Goal: Feedback & Contribution: Submit feedback/report problem

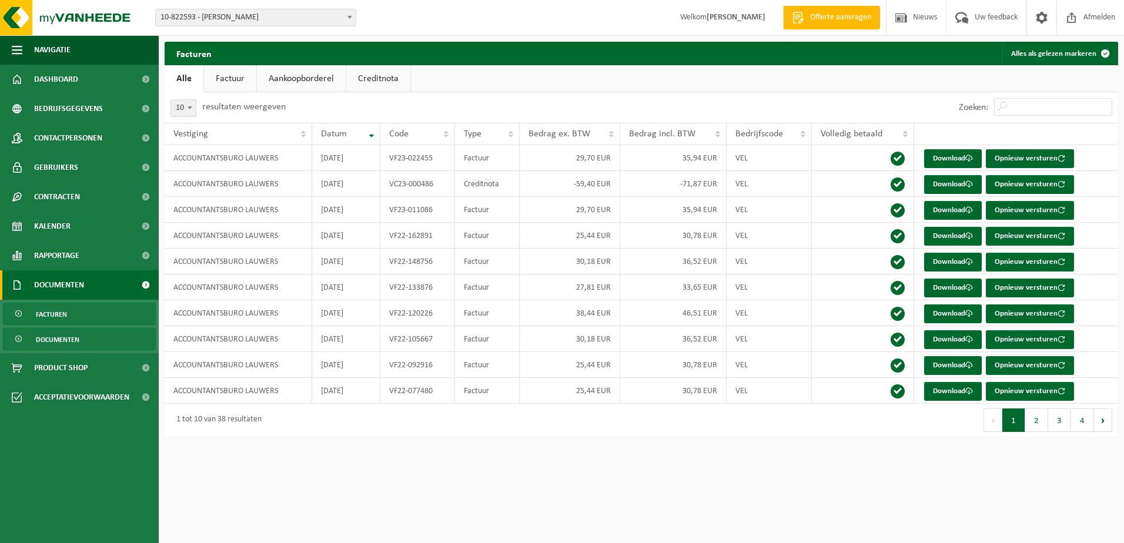
click at [99, 336] on link "Documenten" at bounding box center [79, 339] width 153 height 22
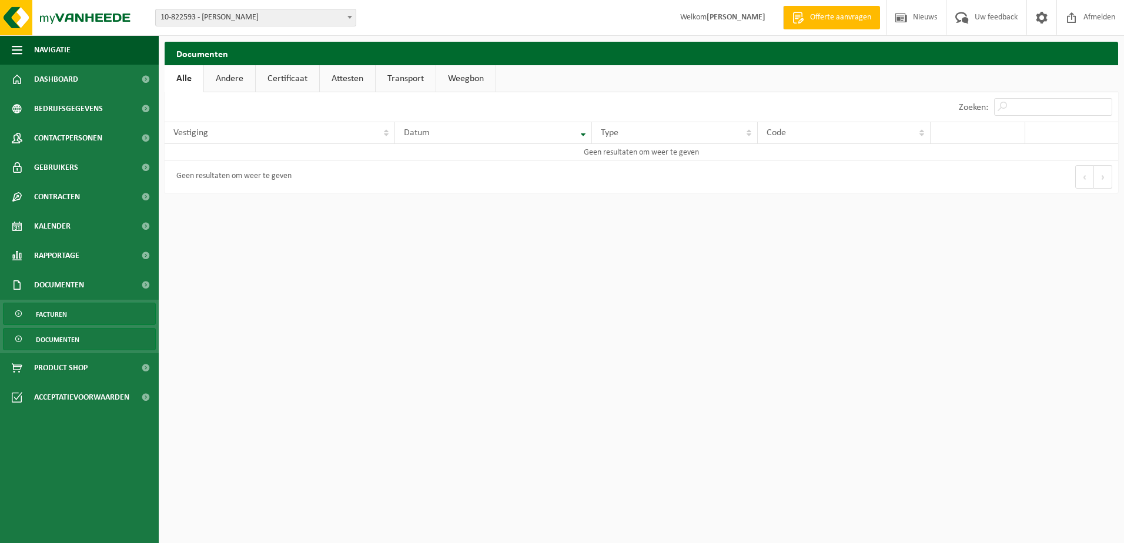
click at [99, 325] on link "Facturen" at bounding box center [79, 314] width 153 height 22
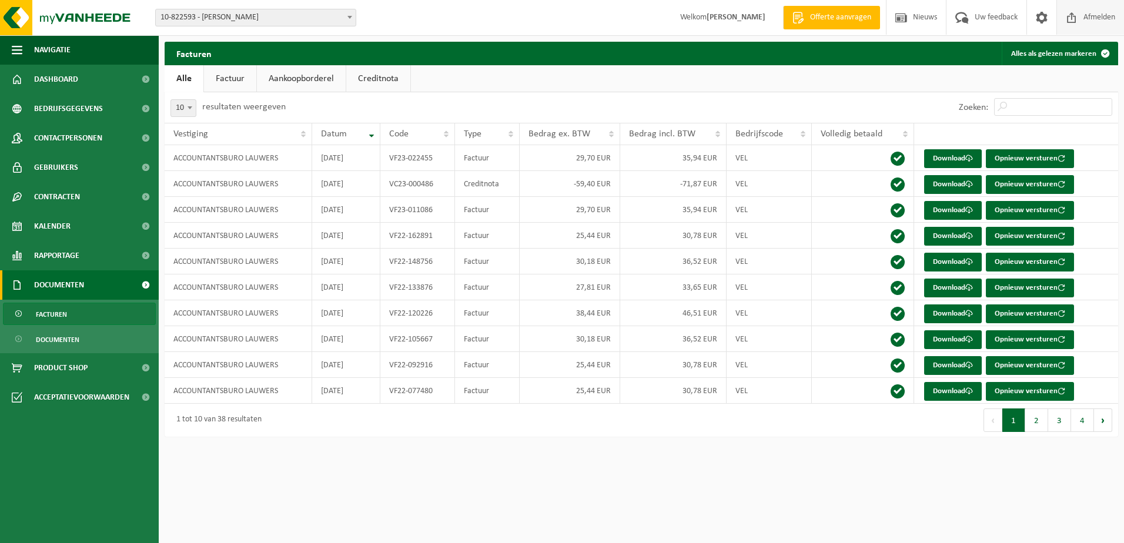
click at [1057, 24] on link "Afmelden" at bounding box center [1091, 17] width 68 height 35
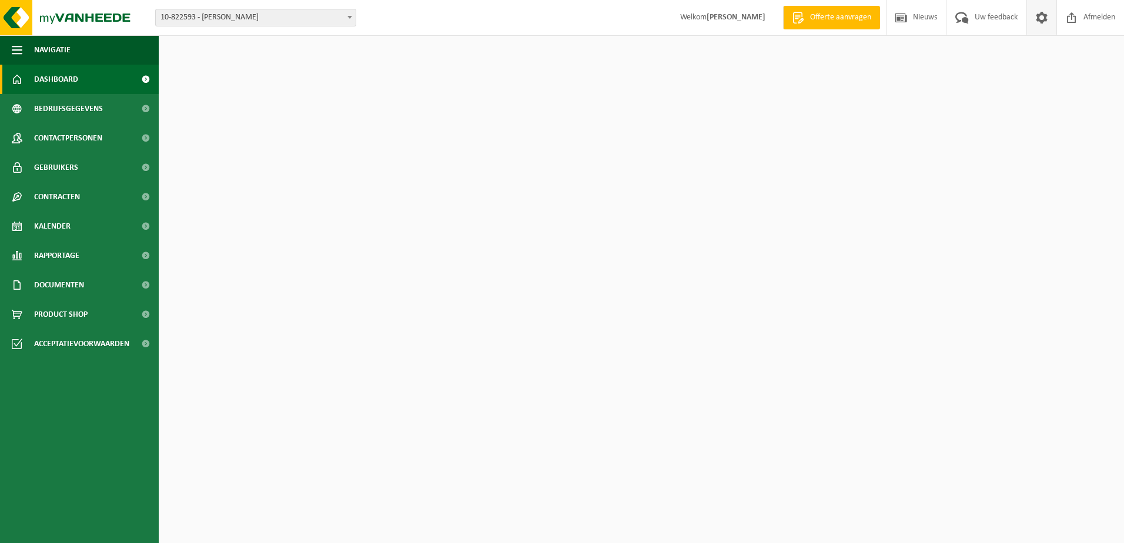
click at [1040, 16] on span at bounding box center [1042, 17] width 18 height 35
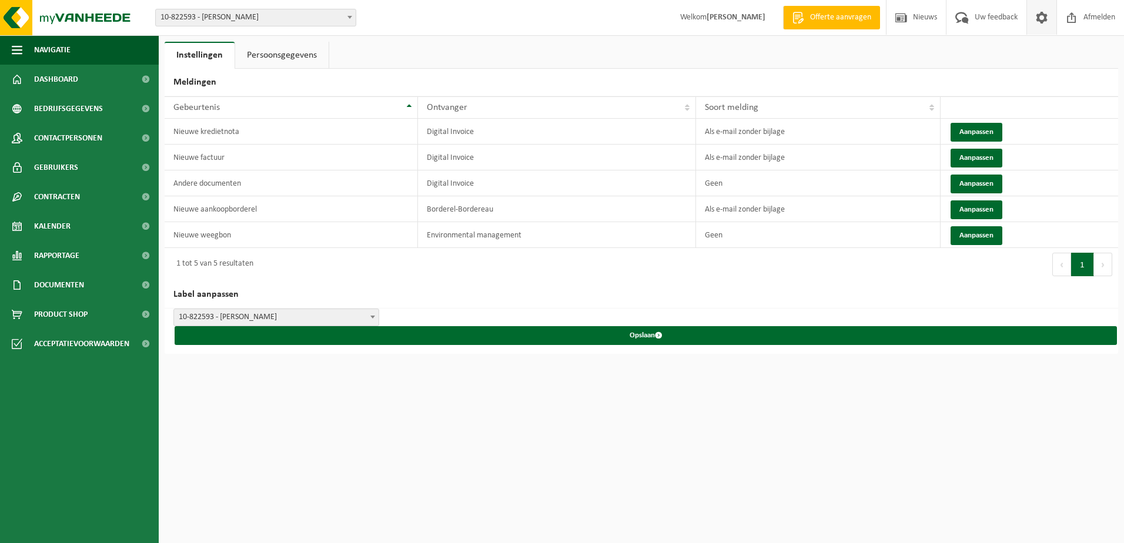
click at [1035, 21] on span at bounding box center [1042, 17] width 18 height 35
click at [279, 54] on link "Persoonsgegevens" at bounding box center [281, 55] width 93 height 27
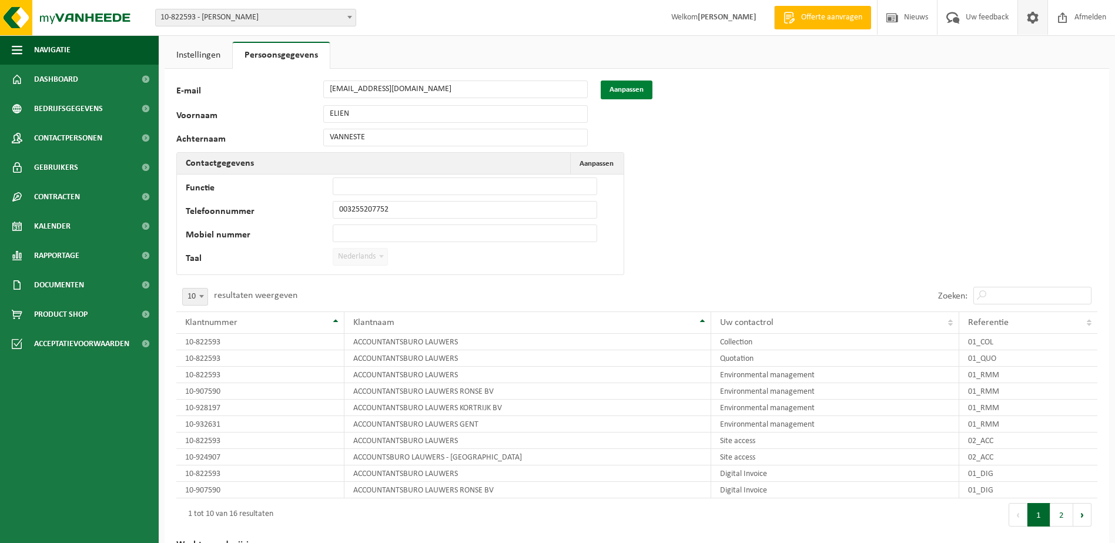
click at [644, 89] on button "Aanpassen" at bounding box center [627, 90] width 52 height 19
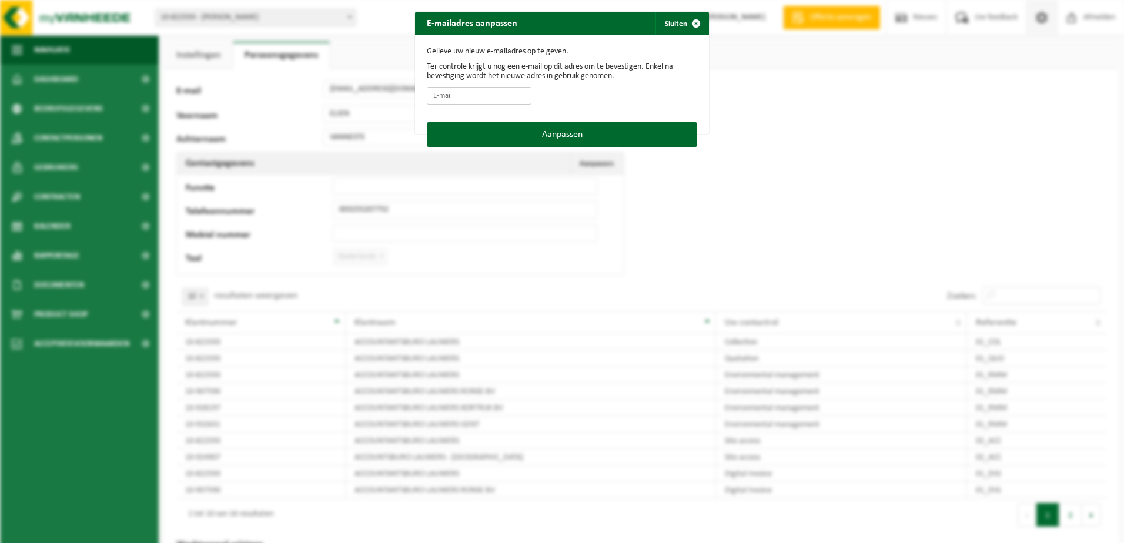
click at [479, 97] on input "E-mail" at bounding box center [479, 96] width 105 height 18
type input "ulrike@buro-lauwers.be"
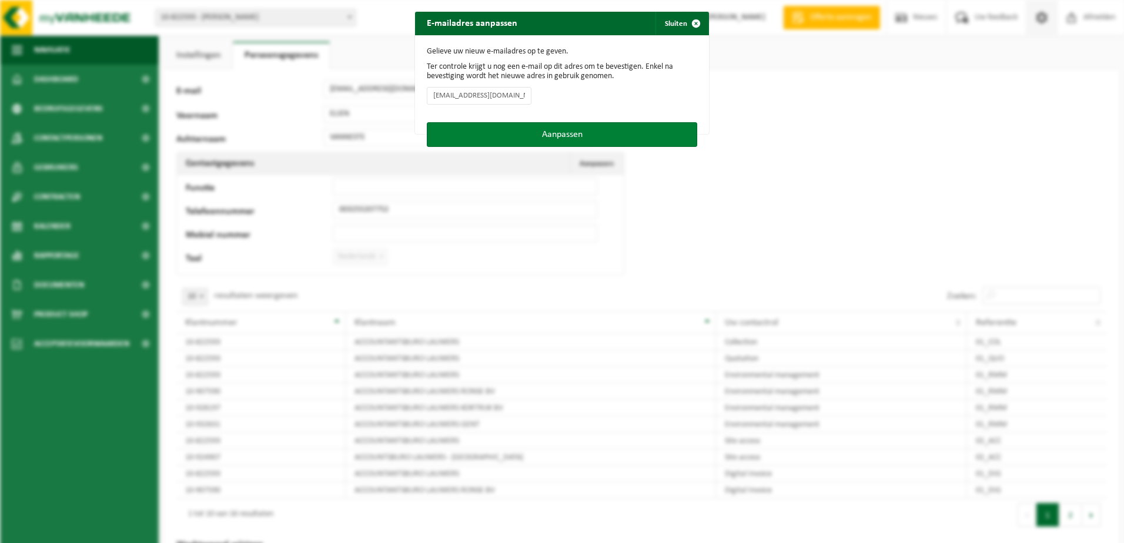
click at [586, 136] on button "Aanpassen" at bounding box center [562, 134] width 270 height 25
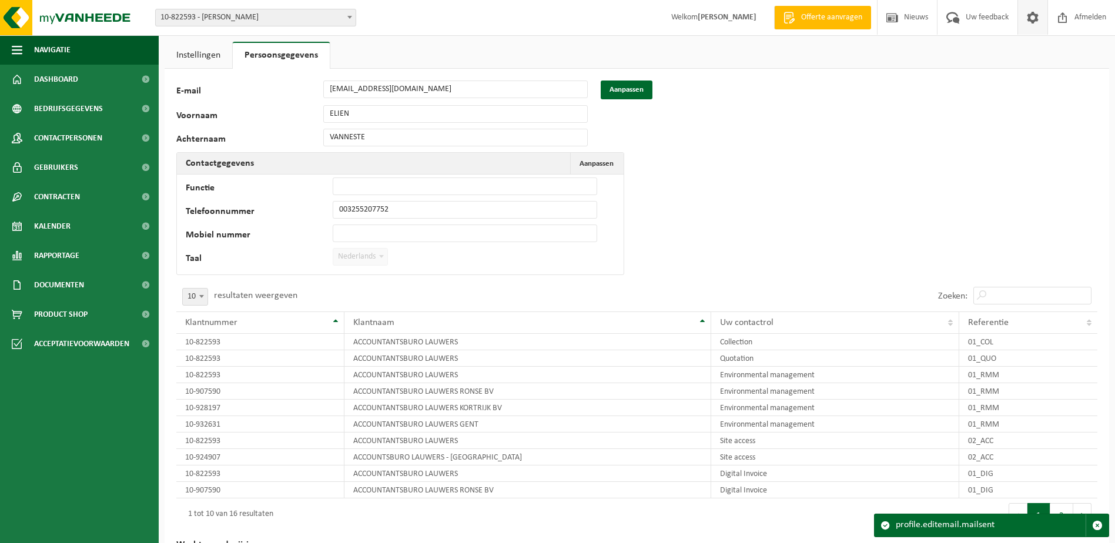
click at [369, 147] on div "58254 E-mail elien.vanneste@buro-lauwers.be Aanpassen Voornaam ELIEN Achternaam…" at bounding box center [367, 181] width 382 height 201
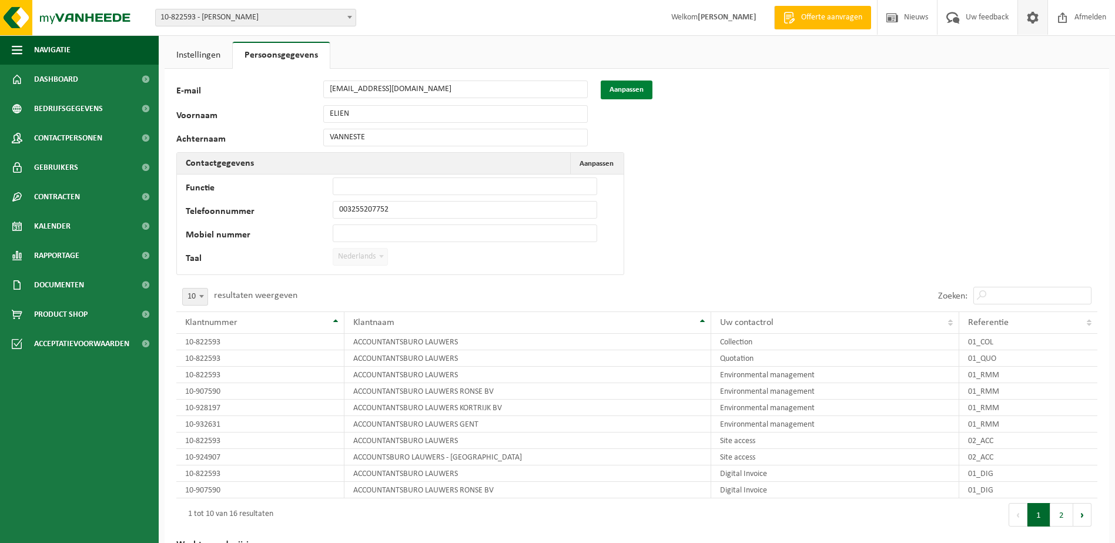
click at [635, 86] on button "Aanpassen" at bounding box center [627, 90] width 52 height 19
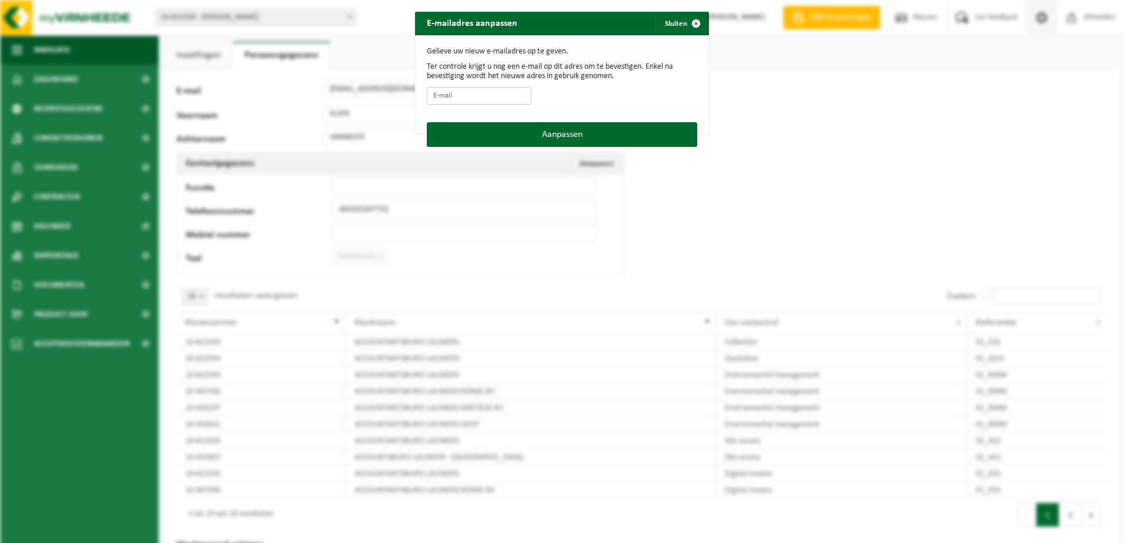
click at [439, 93] on input "E-mail" at bounding box center [479, 96] width 105 height 18
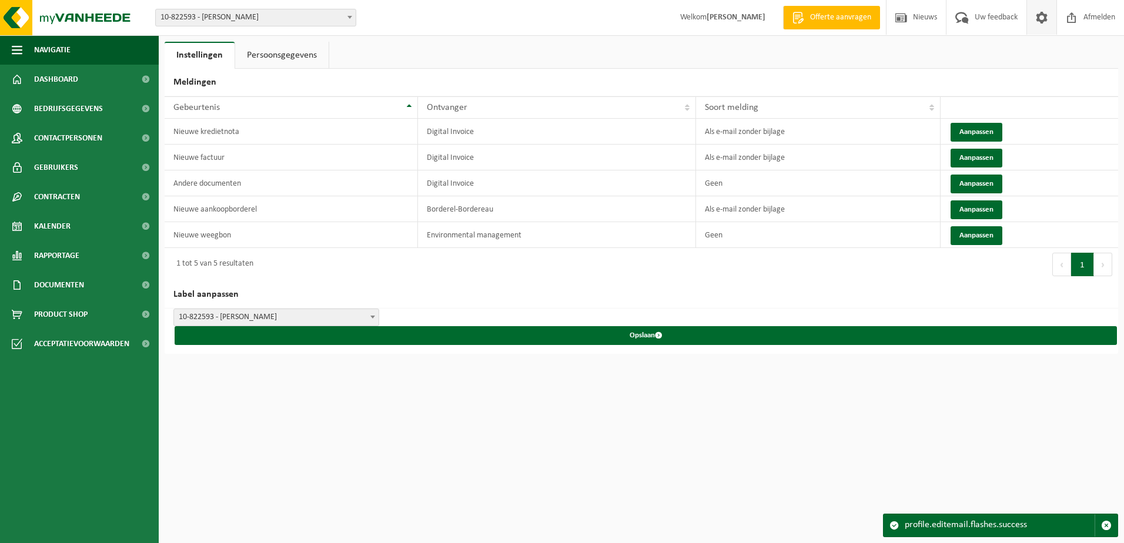
click at [286, 54] on link "Persoonsgegevens" at bounding box center [281, 55] width 93 height 27
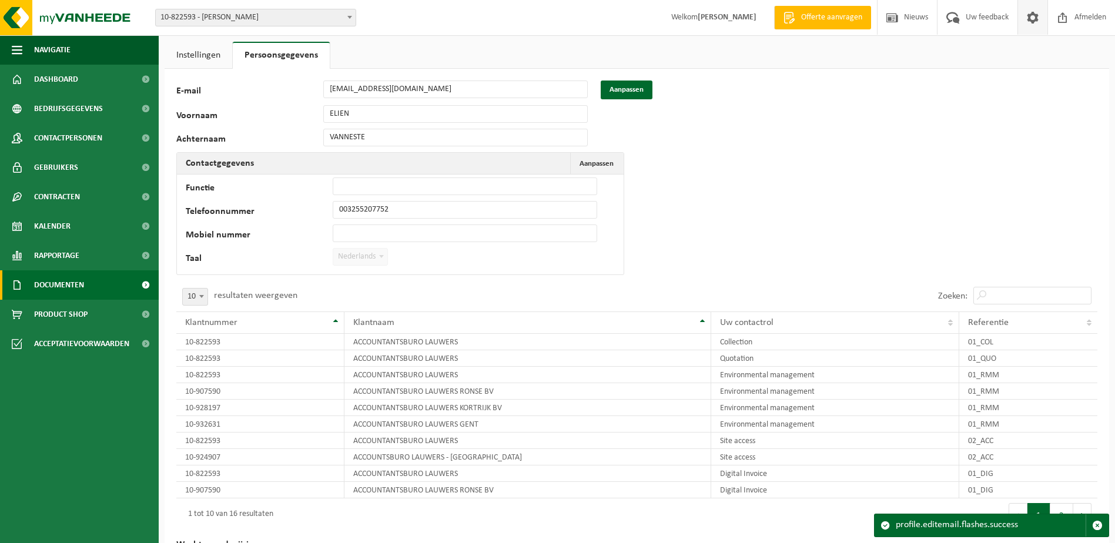
click at [142, 283] on span at bounding box center [145, 284] width 26 height 29
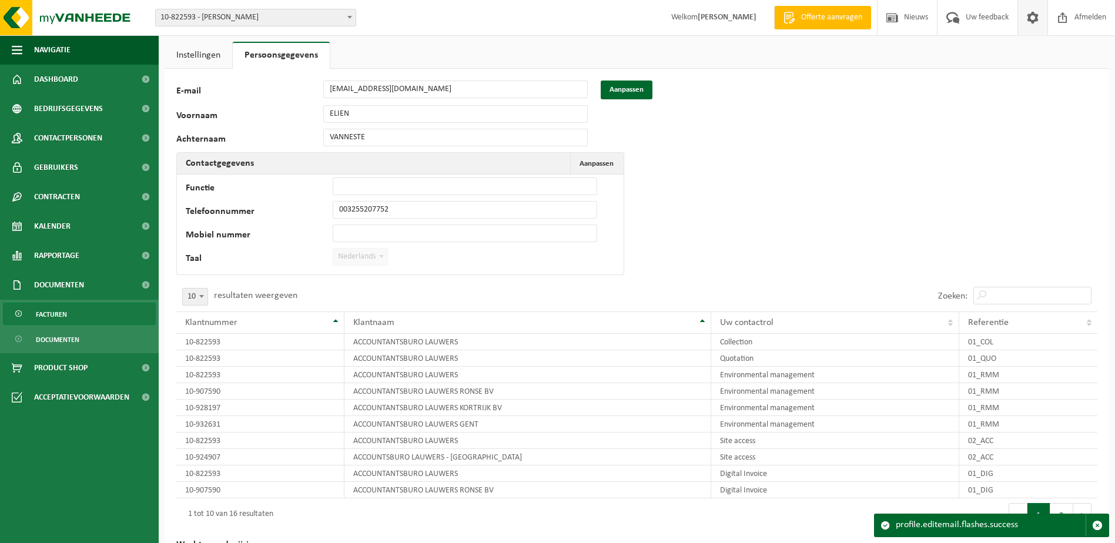
click at [88, 316] on link "Facturen" at bounding box center [79, 314] width 153 height 22
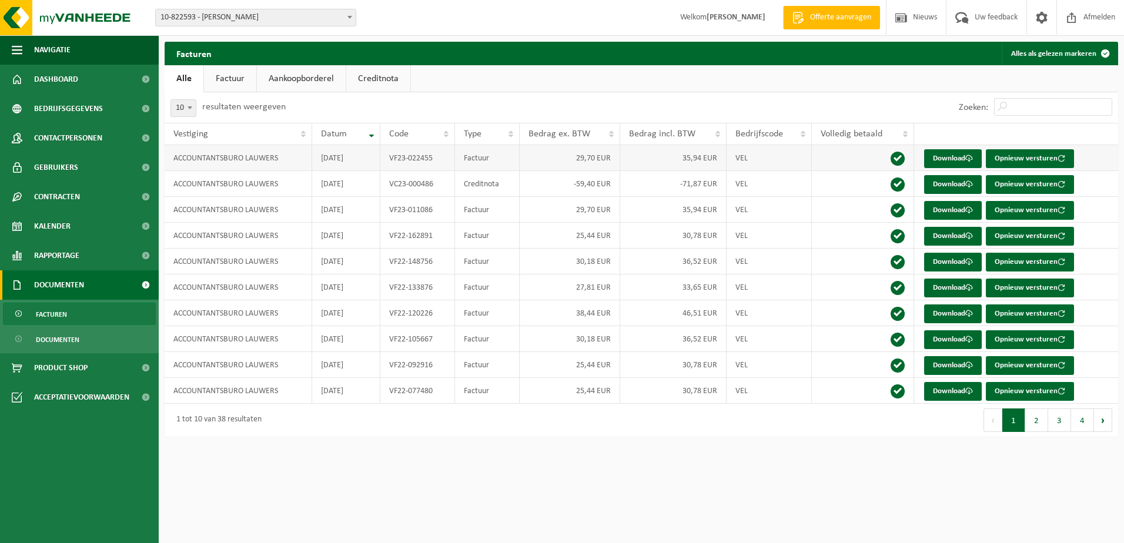
drag, startPoint x: 322, startPoint y: 161, endPoint x: 347, endPoint y: 162, distance: 24.7
click at [347, 162] on td "2023-02-28" at bounding box center [346, 158] width 68 height 26
click at [248, 83] on link "Factuur" at bounding box center [230, 78] width 52 height 27
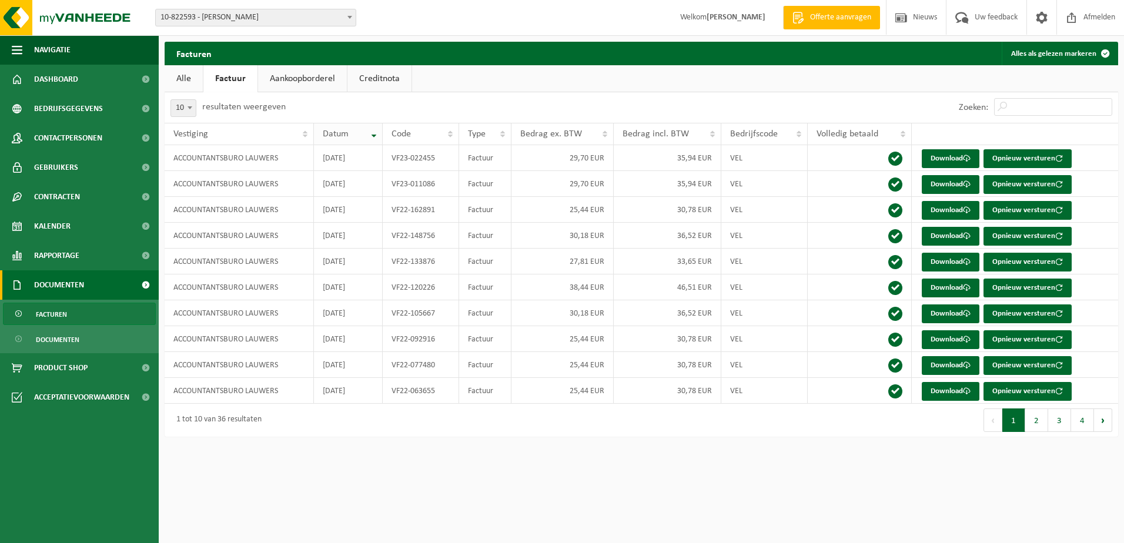
click at [372, 137] on th "Datum" at bounding box center [348, 134] width 69 height 22
click at [366, 132] on div "Datum" at bounding box center [345, 133] width 45 height 9
click at [713, 428] on div "Eerste Vorige 1 2 3 4 Volgende Laatste" at bounding box center [879, 420] width 477 height 33
click at [80, 318] on link "Facturen" at bounding box center [79, 314] width 153 height 22
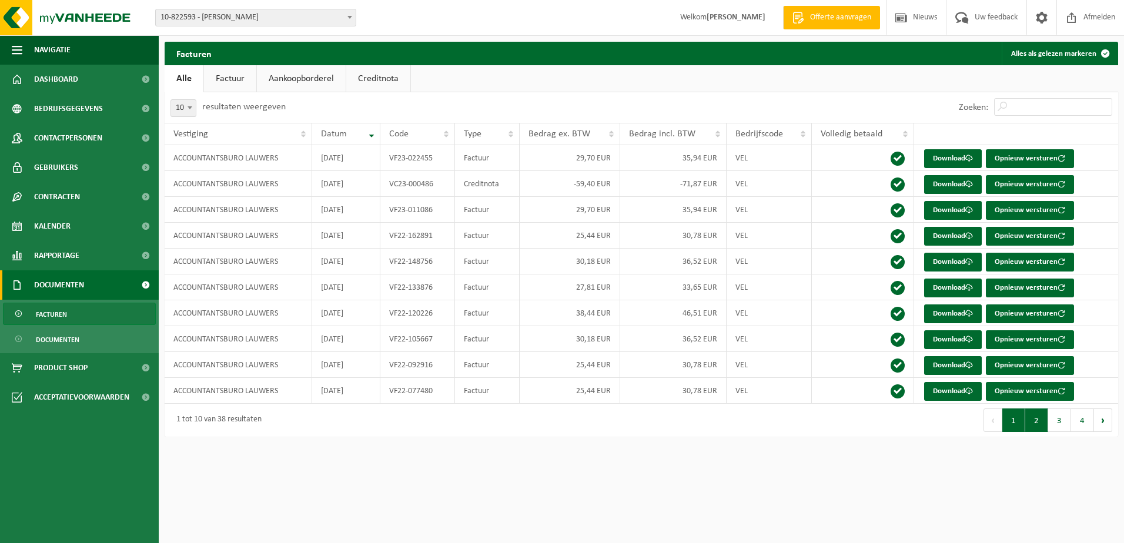
click at [1034, 427] on button "2" at bounding box center [1036, 421] width 23 height 24
click at [1014, 430] on button "1" at bounding box center [1014, 421] width 23 height 24
click at [346, 135] on span "Datum" at bounding box center [334, 133] width 26 height 9
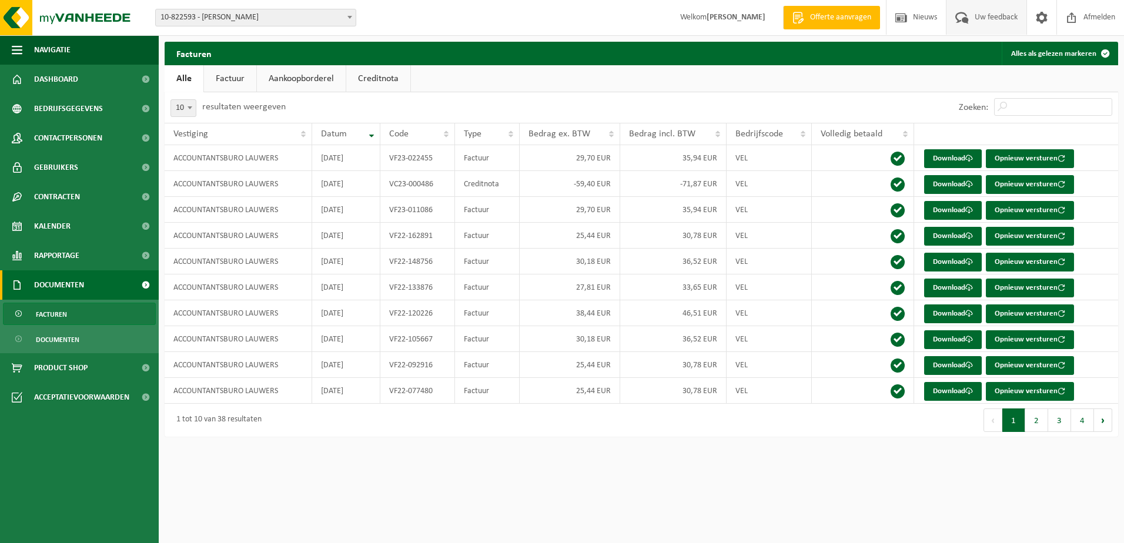
click at [995, 24] on span "Uw feedback" at bounding box center [996, 17] width 49 height 35
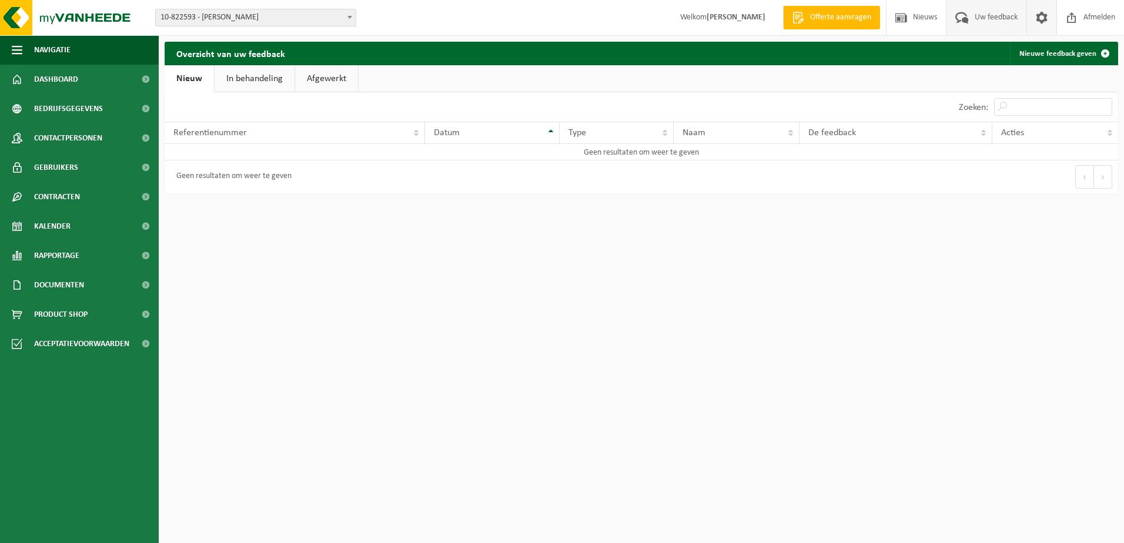
click at [1038, 13] on span at bounding box center [1042, 17] width 18 height 35
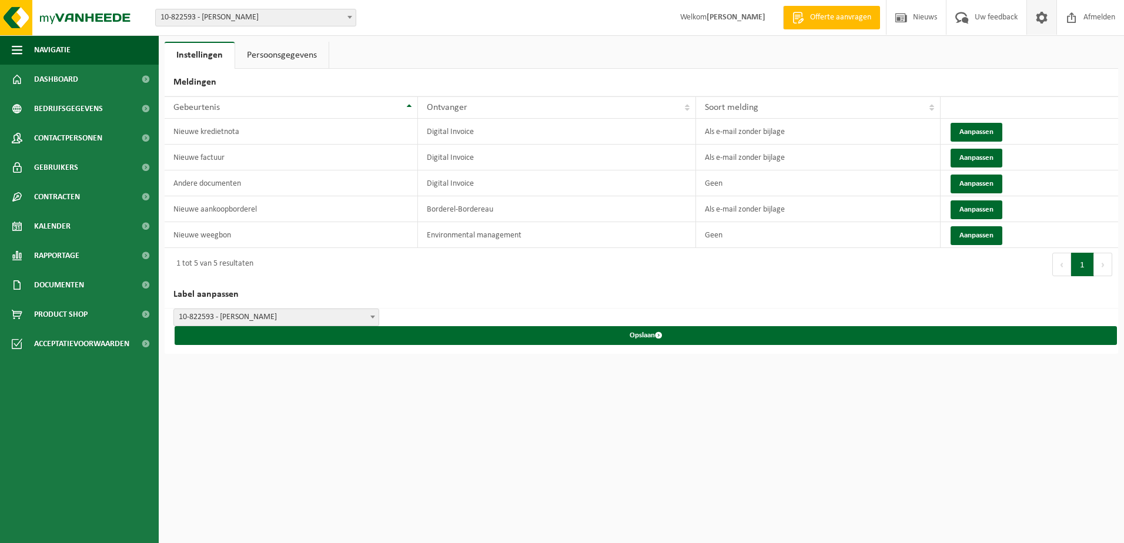
click at [288, 56] on link "Persoonsgegevens" at bounding box center [281, 55] width 93 height 27
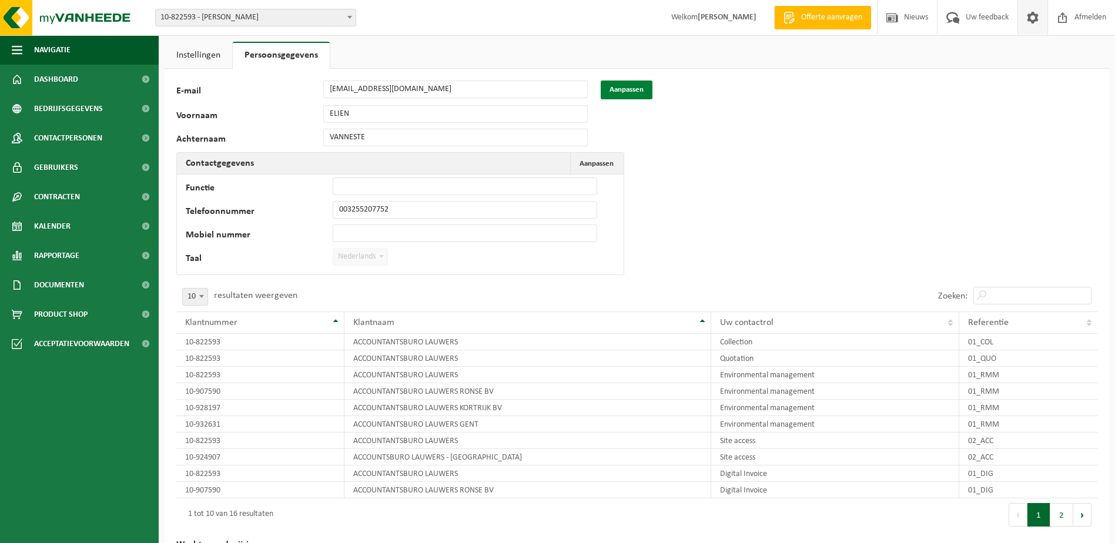
click at [617, 84] on button "Aanpassen" at bounding box center [627, 90] width 52 height 19
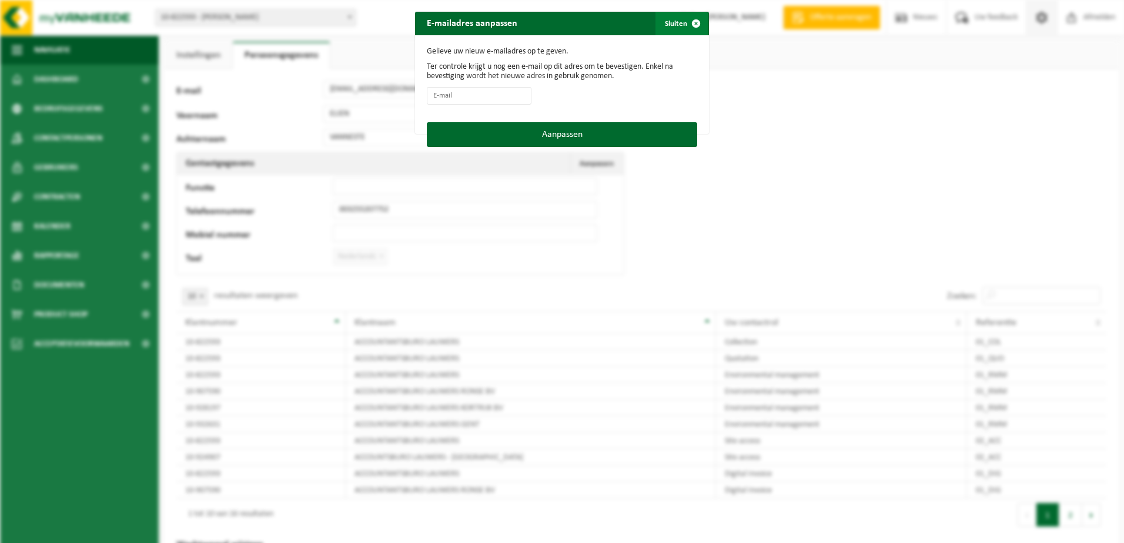
click at [691, 24] on span "button" at bounding box center [696, 24] width 24 height 24
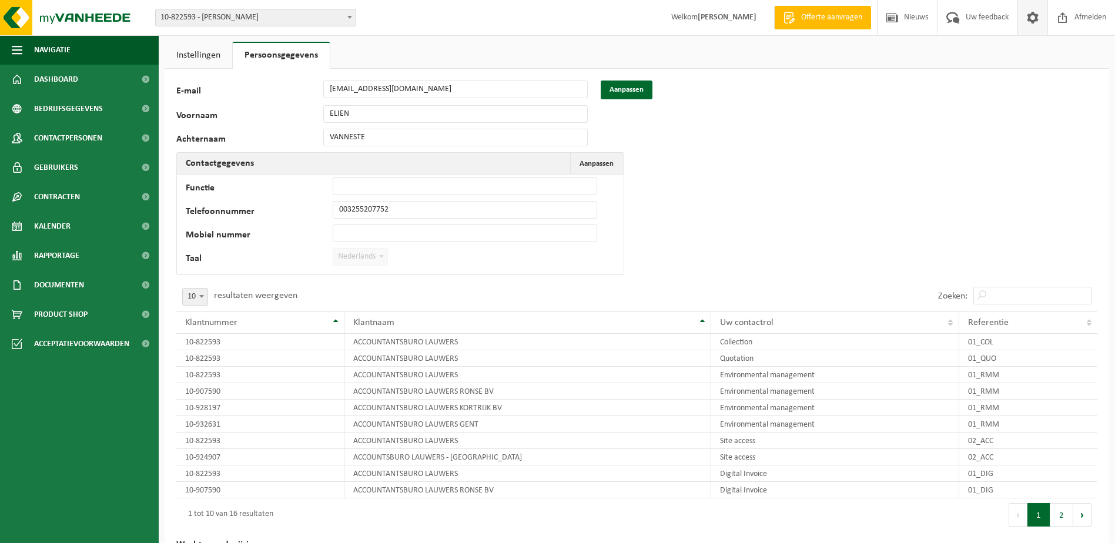
click at [397, 125] on div "58254 E-mail ulrike@buro-lauwers.be Aanpassen Voornaam ELIEN Achternaam VANNEST…" at bounding box center [367, 181] width 382 height 201
click at [743, 186] on div "58254 E-mail ulrike@buro-lauwers.be Aanpassen Voornaam ELIEN Achternaam VANNEST…" at bounding box center [637, 334] width 945 height 530
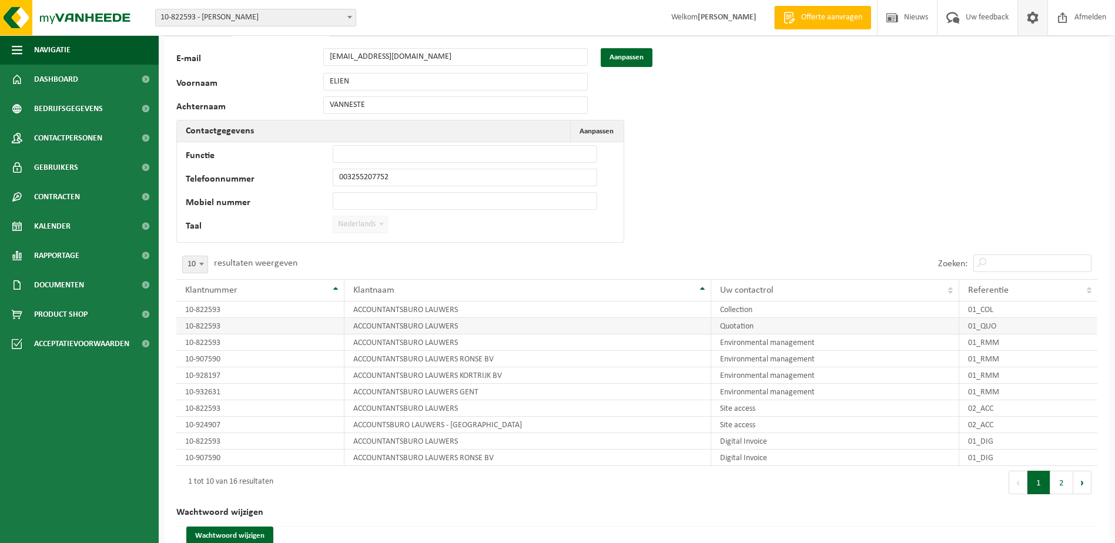
scroll to position [61, 0]
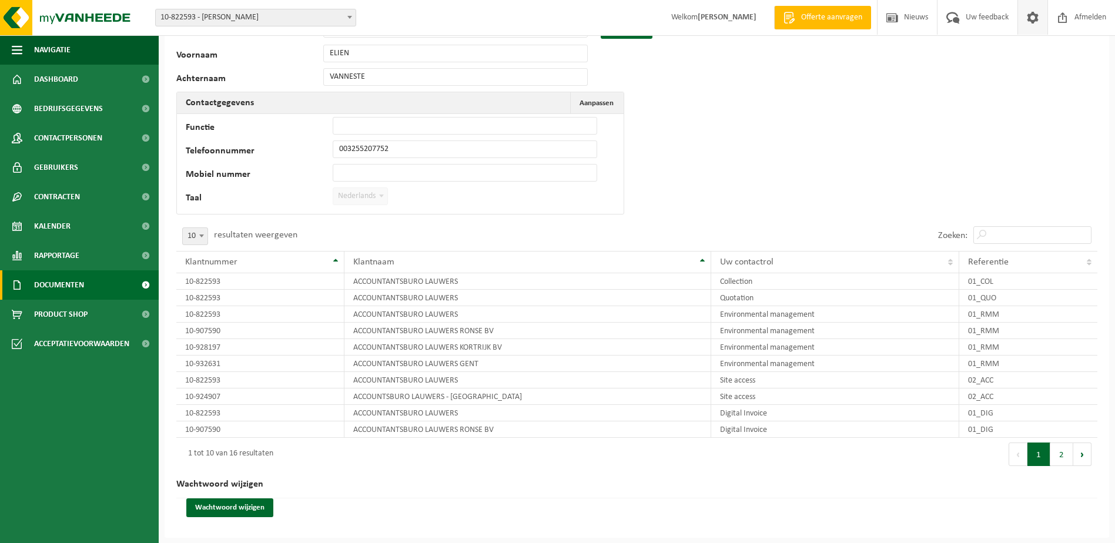
click at [135, 290] on span at bounding box center [145, 284] width 26 height 29
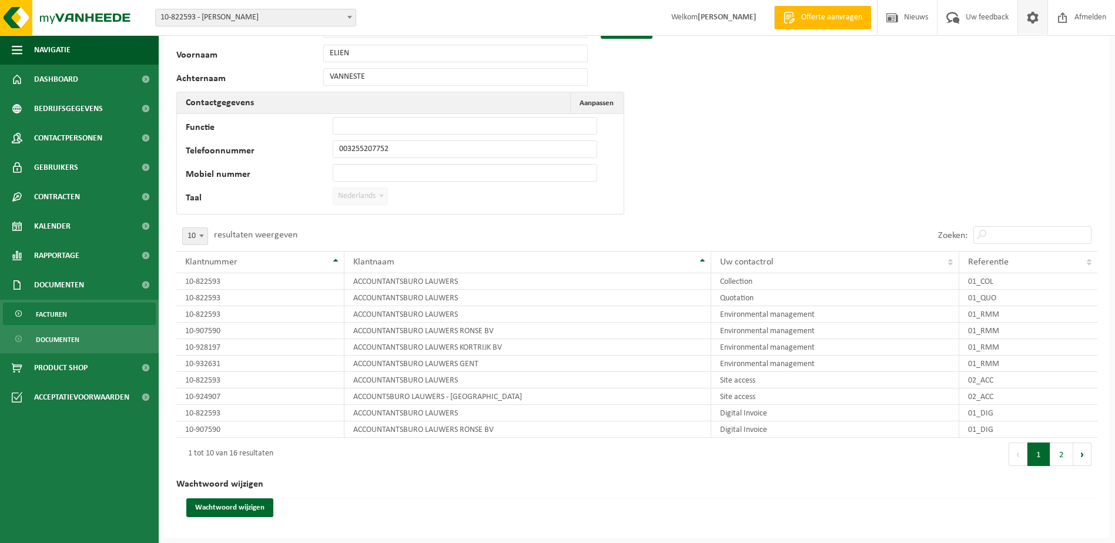
click at [99, 314] on link "Facturen" at bounding box center [79, 314] width 153 height 22
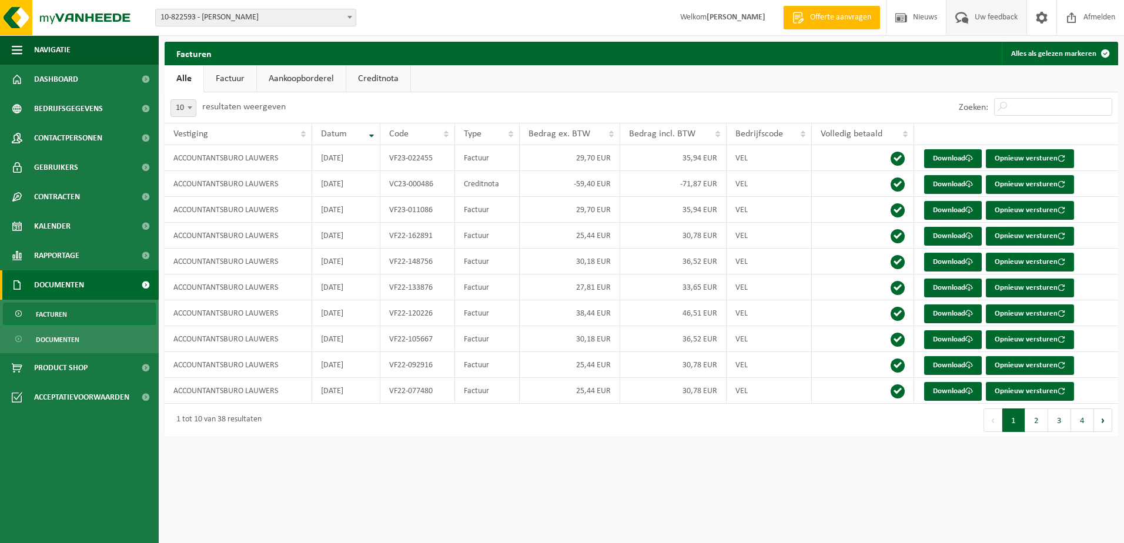
click at [989, 18] on span "Uw feedback" at bounding box center [996, 17] width 49 height 35
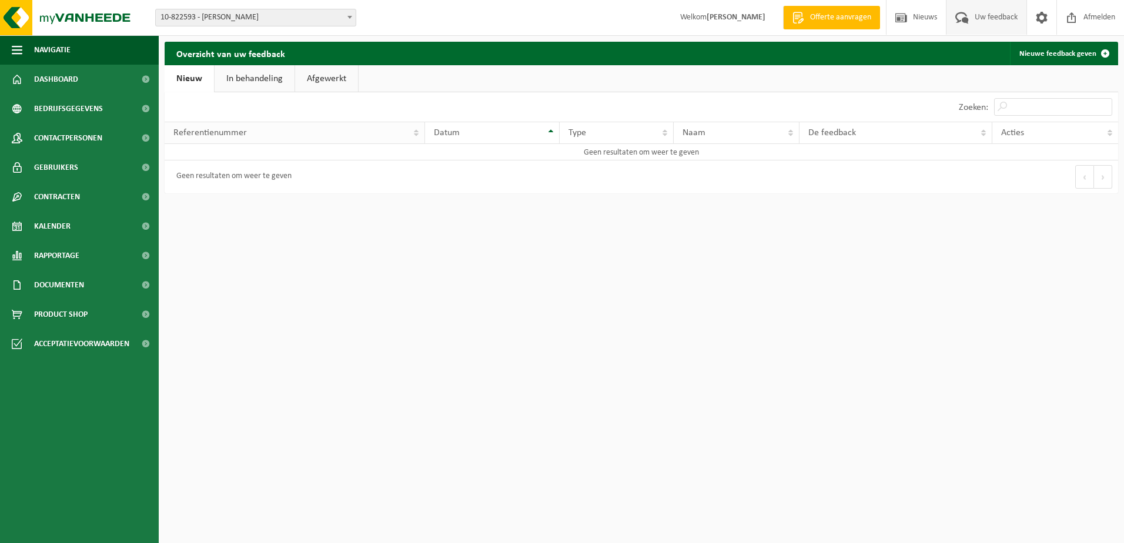
click at [257, 135] on div "Referentienummer" at bounding box center [291, 132] width 236 height 9
click at [490, 127] on th "Datum" at bounding box center [492, 133] width 135 height 22
click at [611, 144] on td "Geen resultaten om weer te geven" at bounding box center [642, 152] width 954 height 16
click at [610, 135] on div "Type" at bounding box center [614, 132] width 90 height 9
click at [268, 81] on link "In behandeling" at bounding box center [255, 78] width 80 height 27
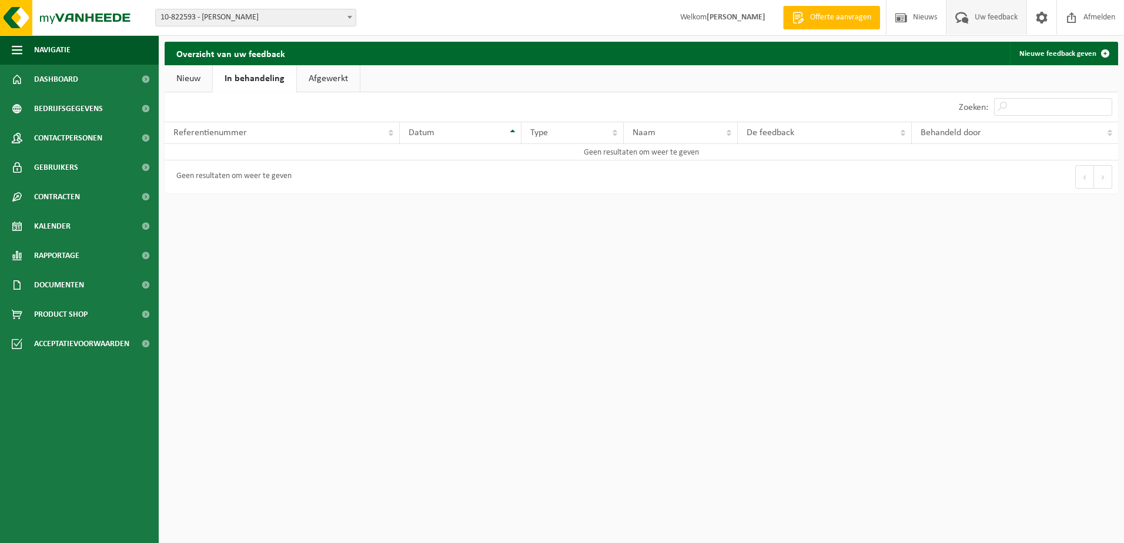
click at [340, 82] on link "Afgewerkt" at bounding box center [328, 78] width 63 height 27
click at [187, 81] on link "Nieuw" at bounding box center [189, 78] width 48 height 27
click at [1085, 54] on link "Nieuwe feedback geven" at bounding box center [1063, 54] width 107 height 24
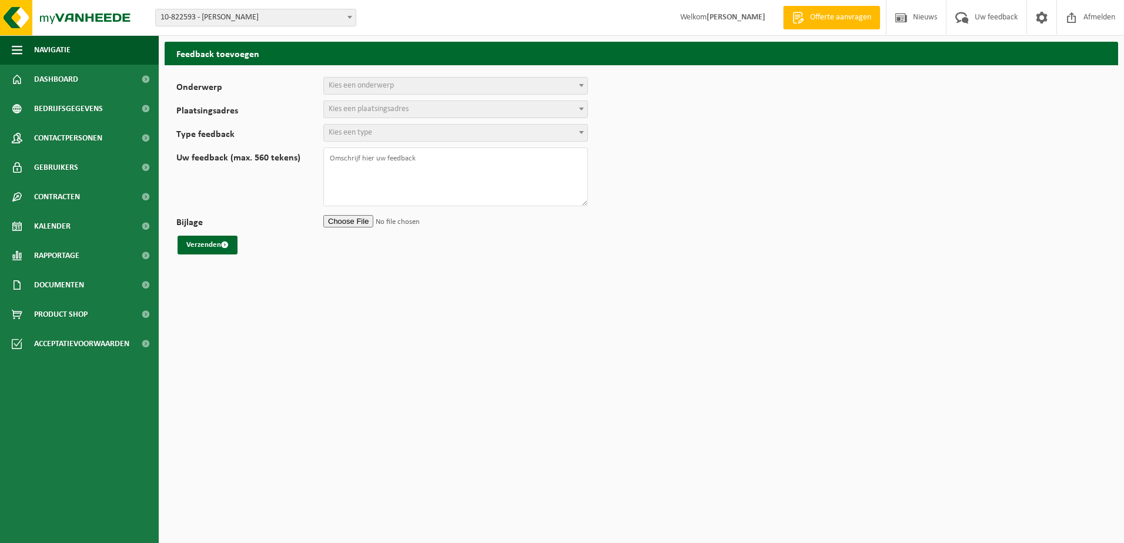
select select
drag, startPoint x: 405, startPoint y: 95, endPoint x: 399, endPoint y: 89, distance: 8.4
click at [404, 95] on form "Onderwerp Planning Administratie myVanheede Verkoop Kwaliteit Schadegeval melde…" at bounding box center [641, 166] width 930 height 178
click at [399, 88] on span "Kies een onderwerp" at bounding box center [455, 86] width 263 height 16
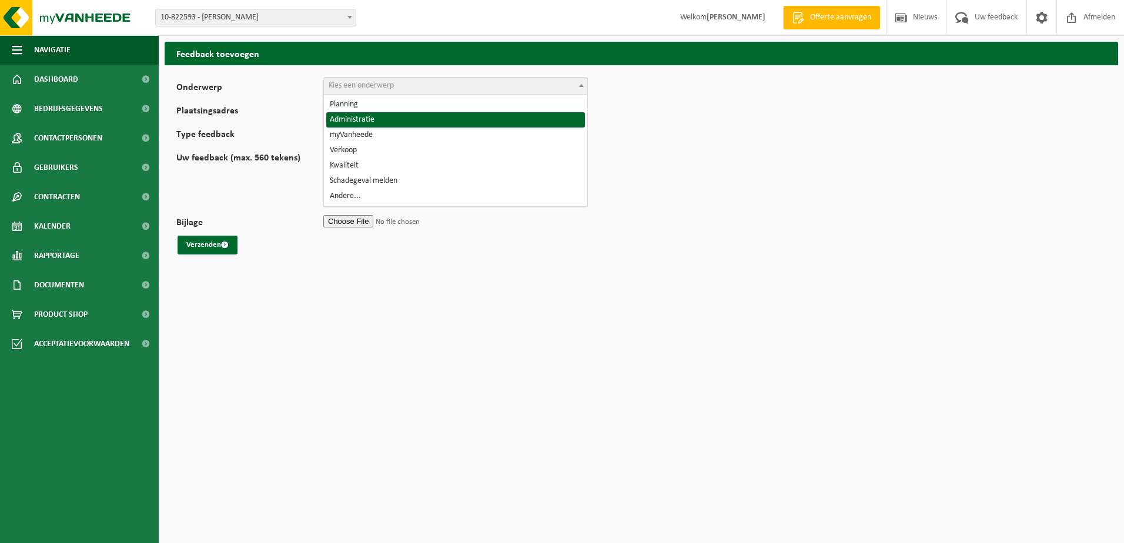
select select "7"
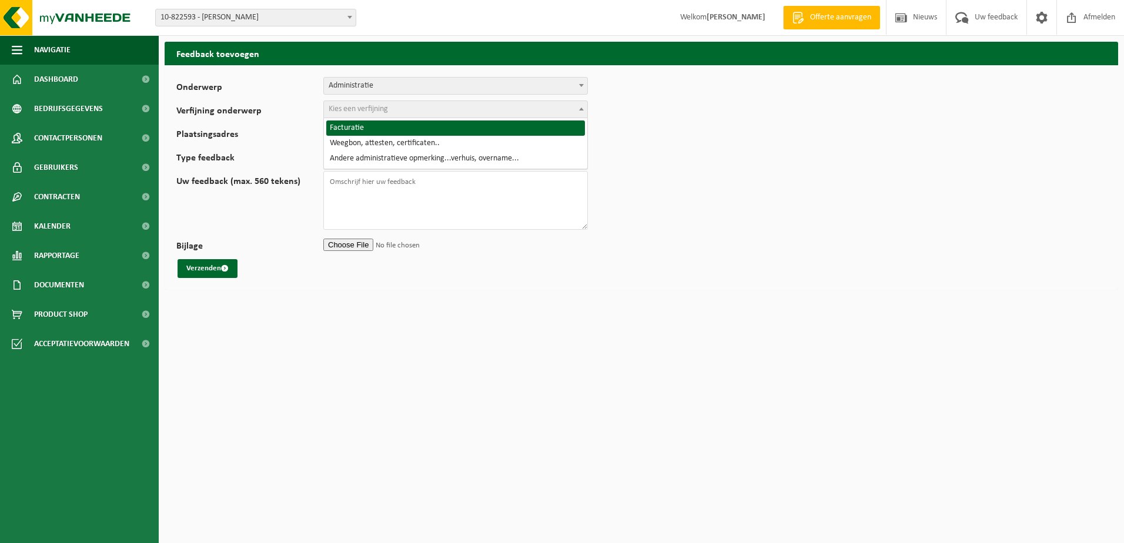
click at [384, 116] on span "Kies een verfijning" at bounding box center [455, 109] width 263 height 16
select select "8"
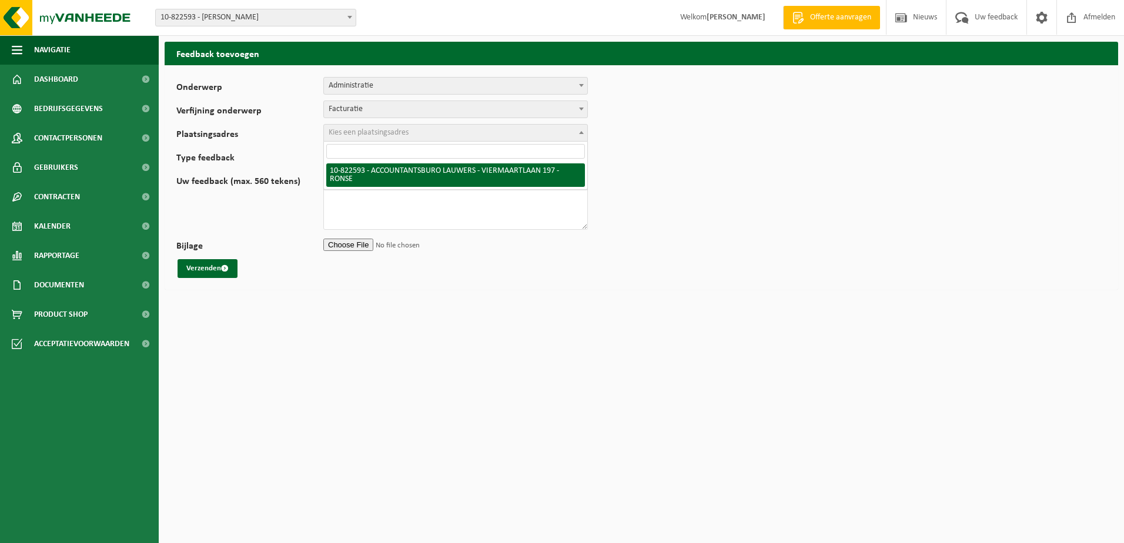
click at [400, 139] on span "Kies een plaatsingsadres" at bounding box center [455, 133] width 263 height 16
select select "84542"
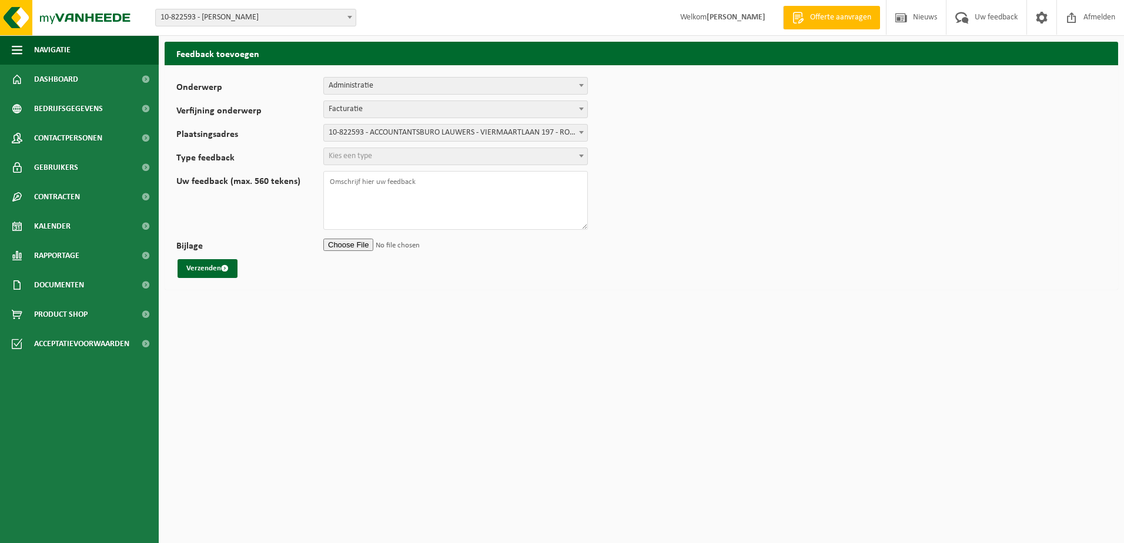
click at [381, 160] on span "Kies een type" at bounding box center [455, 156] width 263 height 16
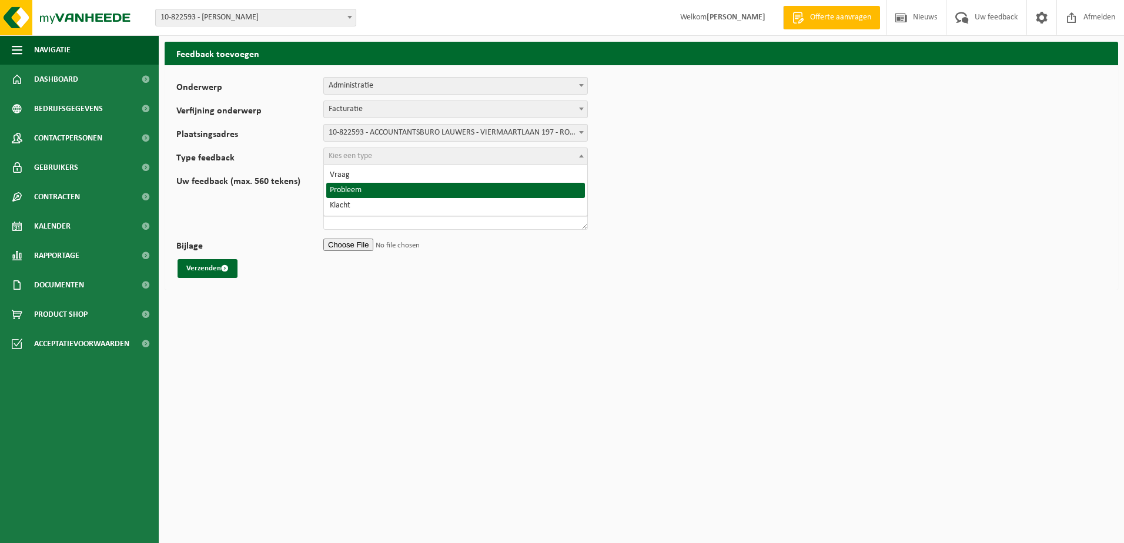
select select "ISS"
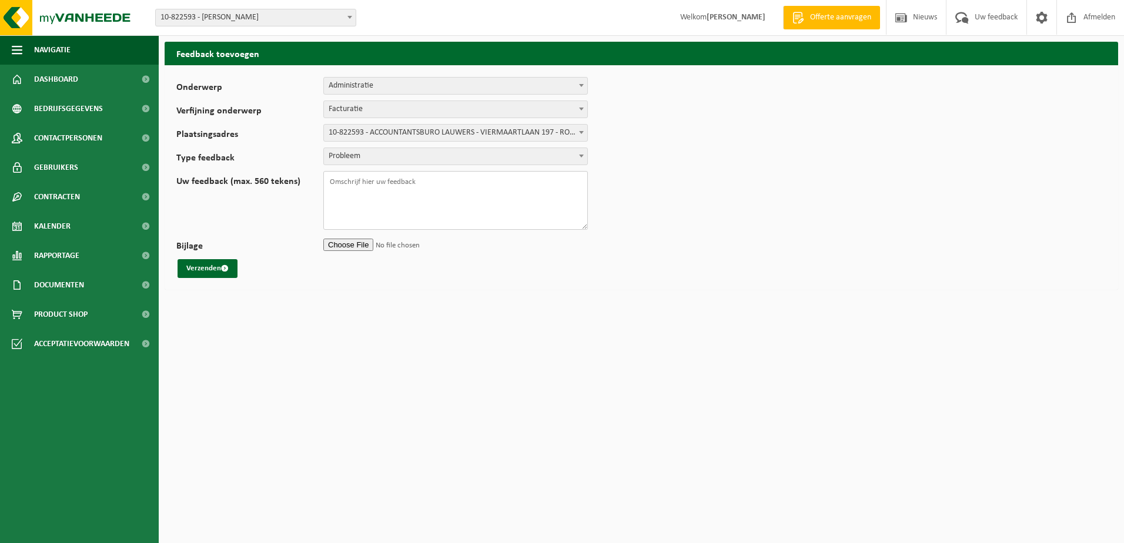
click at [385, 193] on textarea "Uw feedback (max. 560 tekens)" at bounding box center [455, 200] width 265 height 59
type textarea "Beste"
click at [133, 285] on span at bounding box center [145, 284] width 26 height 29
click at [117, 311] on link "Facturen" at bounding box center [79, 314] width 153 height 22
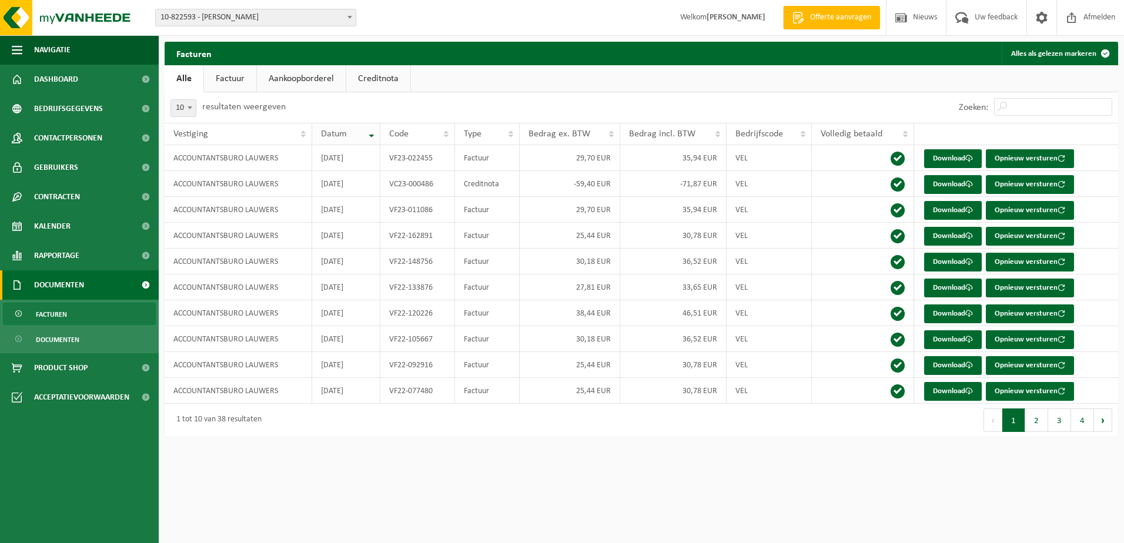
click at [372, 136] on th "Datum" at bounding box center [346, 134] width 68 height 22
click at [370, 136] on th "Datum" at bounding box center [346, 134] width 68 height 22
click at [991, 13] on span "Uw feedback" at bounding box center [996, 17] width 49 height 35
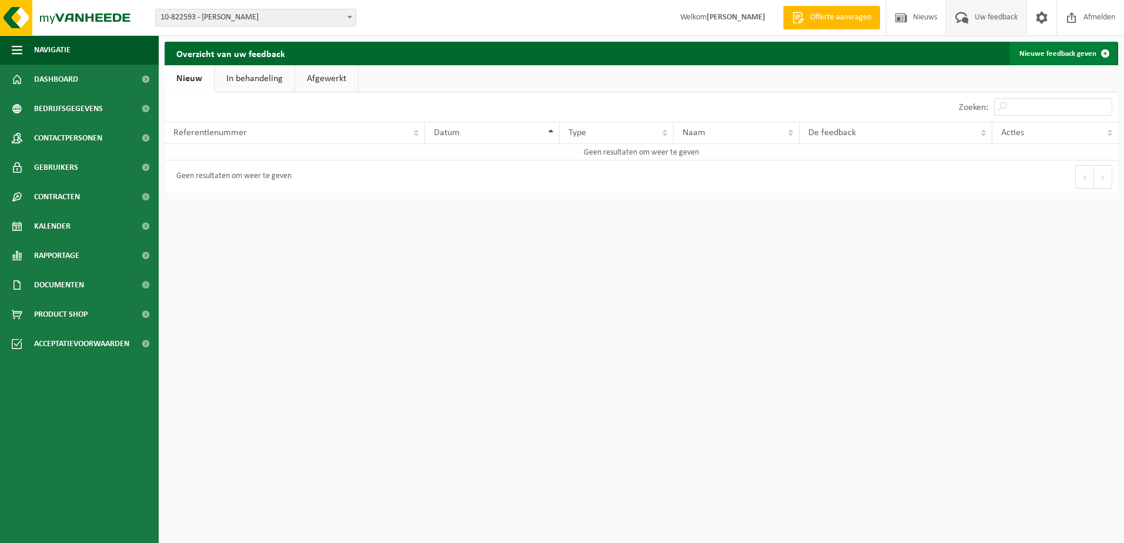
click at [1085, 56] on link "Nieuwe feedback geven" at bounding box center [1063, 54] width 107 height 24
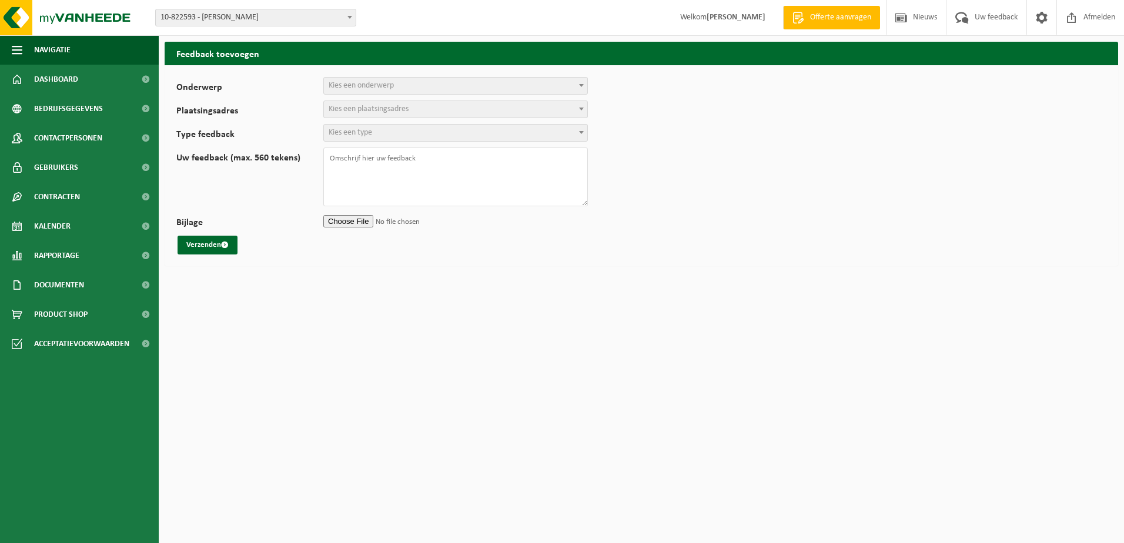
select select
click at [409, 74] on div "Onderwerp Planning Administratie myVanheede Verkoop Kwaliteit Schadegeval melde…" at bounding box center [642, 165] width 954 height 201
click at [413, 86] on span "Kies een onderwerp" at bounding box center [455, 86] width 263 height 16
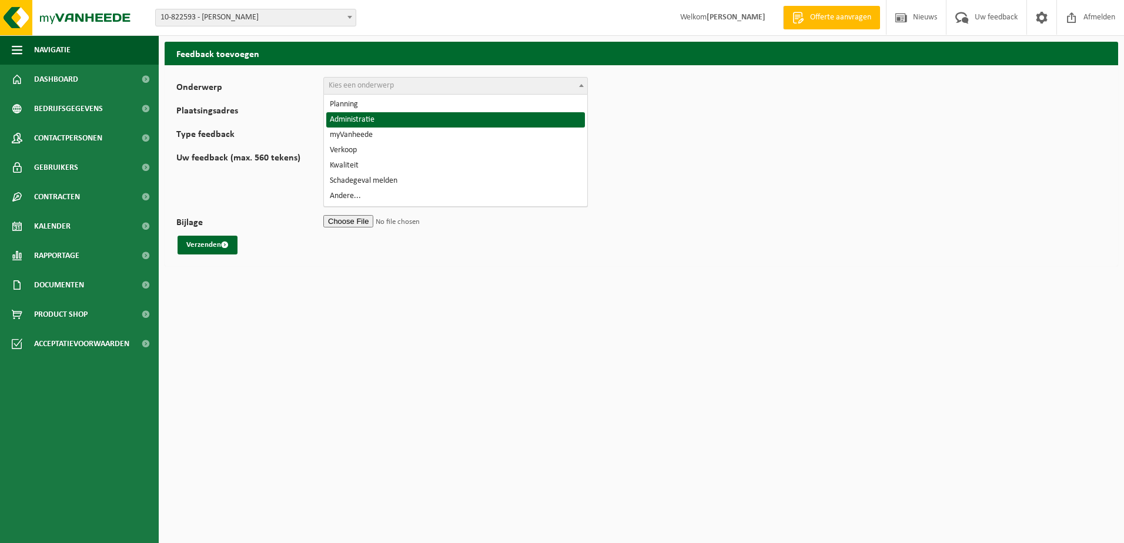
select select "7"
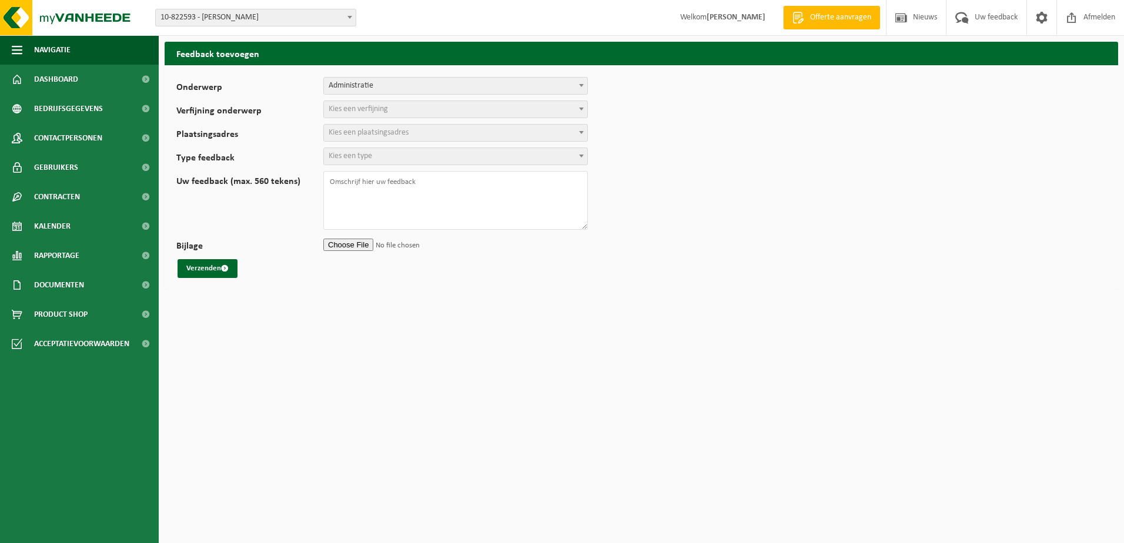
click at [379, 100] on form "Onderwerp Planning Administratie myVanheede Verkoop Kwaliteit Schadegeval melde…" at bounding box center [641, 177] width 930 height 201
click at [384, 111] on span "Kies een verfijning" at bounding box center [358, 109] width 59 height 9
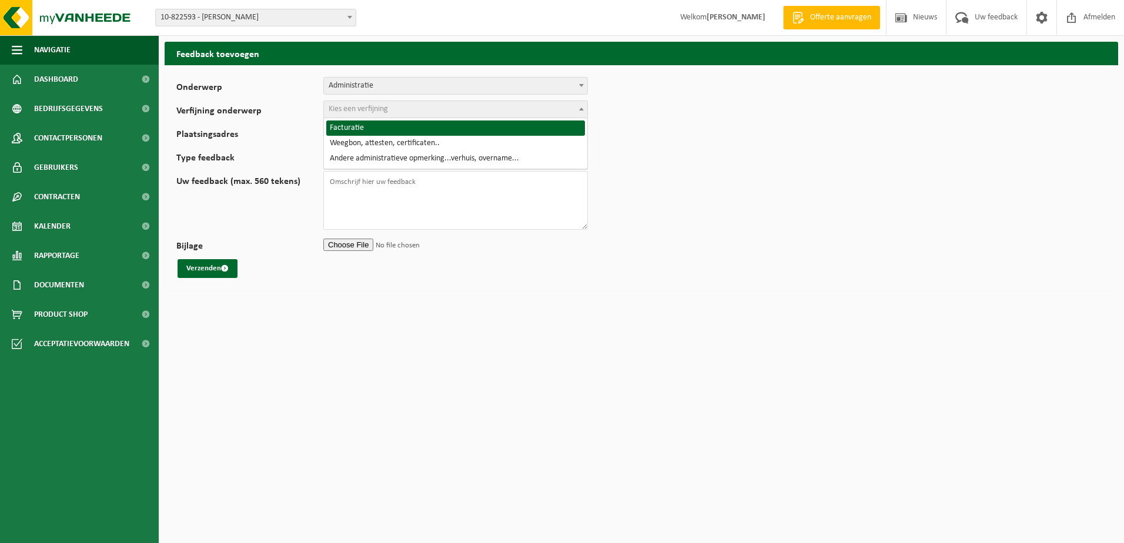
select select "8"
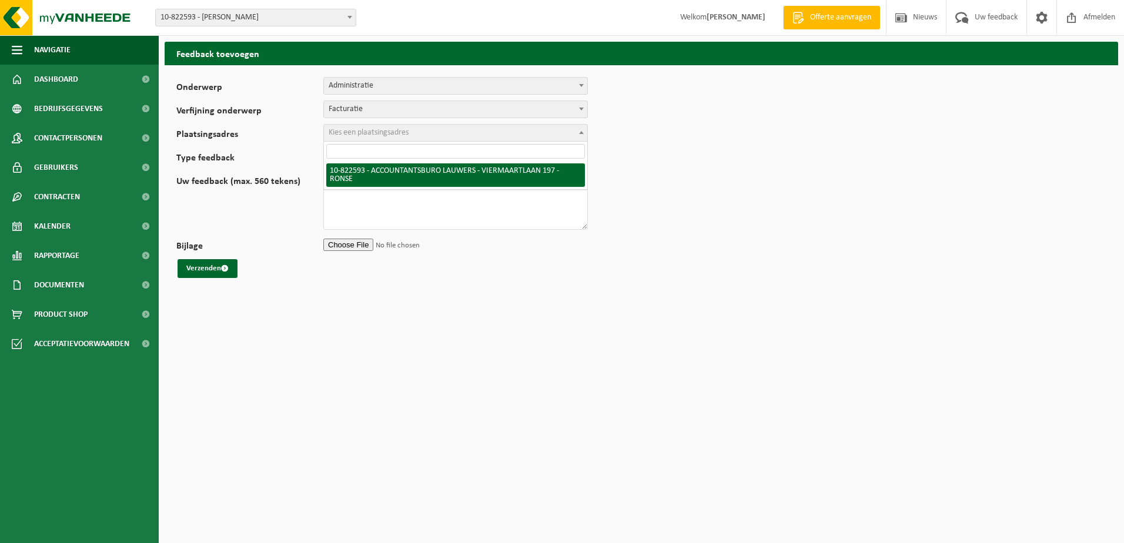
click at [373, 135] on span "Kies een plaatsingsadres" at bounding box center [369, 132] width 80 height 9
select select "84542"
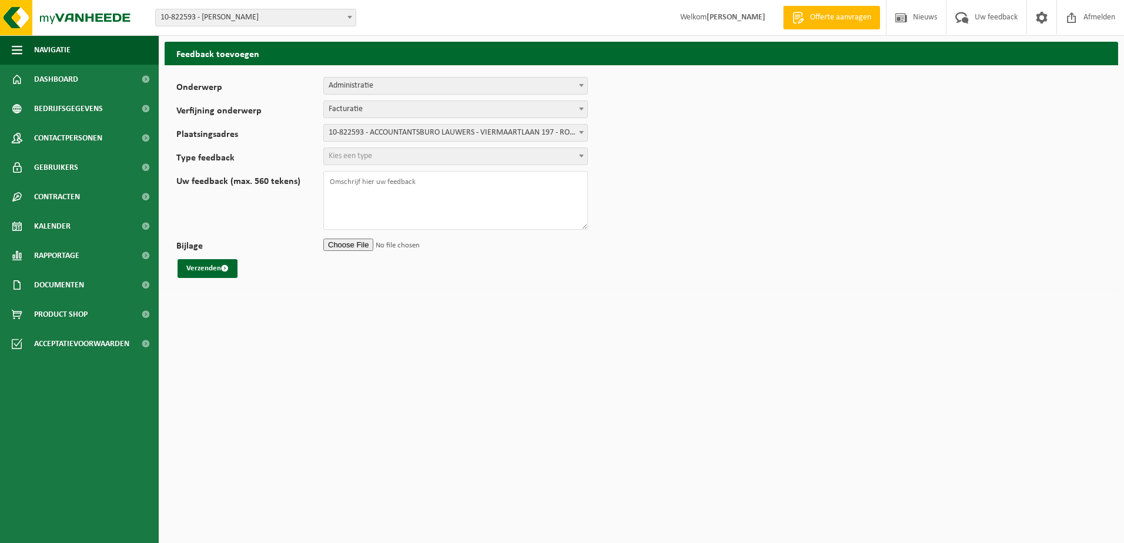
click at [372, 165] on form "Onderwerp Planning Administratie myVanheede Verkoop Kwaliteit Schadegeval melde…" at bounding box center [641, 177] width 930 height 201
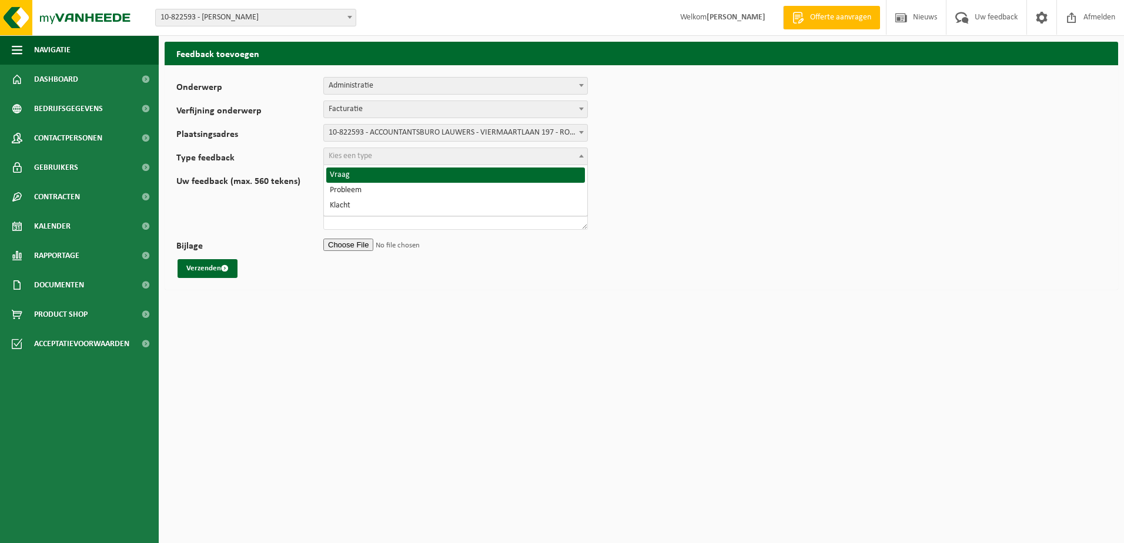
click at [375, 158] on span "Kies een type" at bounding box center [455, 156] width 263 height 16
select select "QUE"
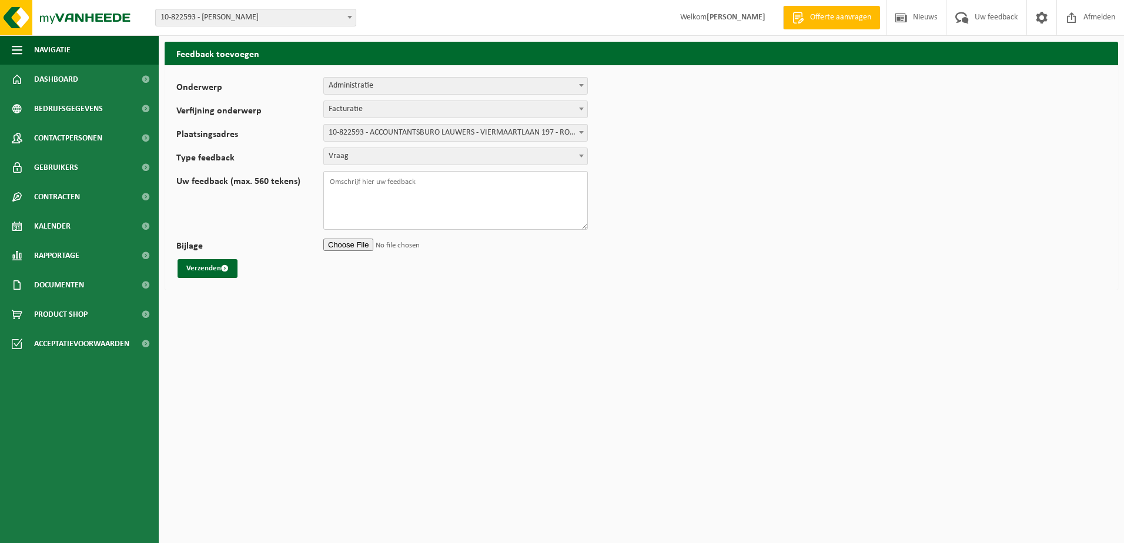
click at [390, 195] on textarea "Uw feedback (max. 560 tekens)" at bounding box center [455, 200] width 265 height 59
type textarea "Beste, Is het normaal dat onze recente facturen niet in het systeem komen. Zie …"
click at [360, 245] on input "Bijlage" at bounding box center [455, 245] width 265 height 18
type input "C:\fakepath\Schermafbeelding [DATE] 135327.png"
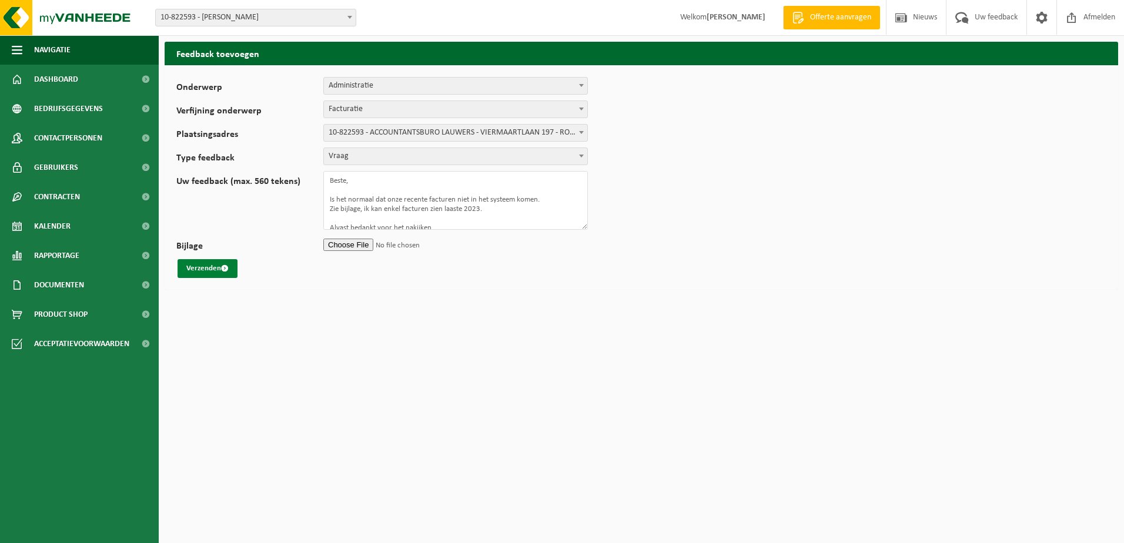
click at [203, 273] on button "Verzenden" at bounding box center [208, 268] width 60 height 19
